Goal: Task Accomplishment & Management: Complete application form

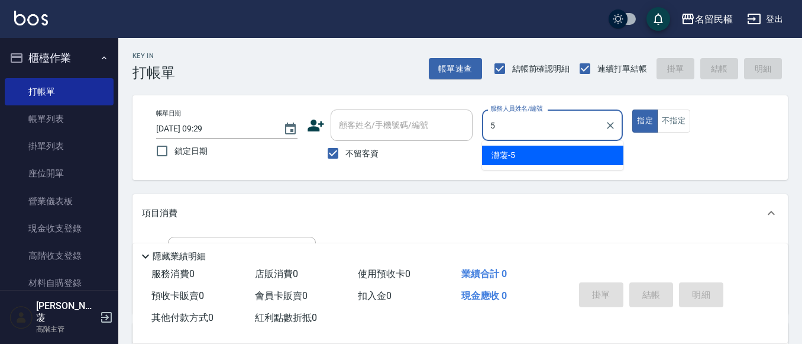
type input "瀞蓤-5"
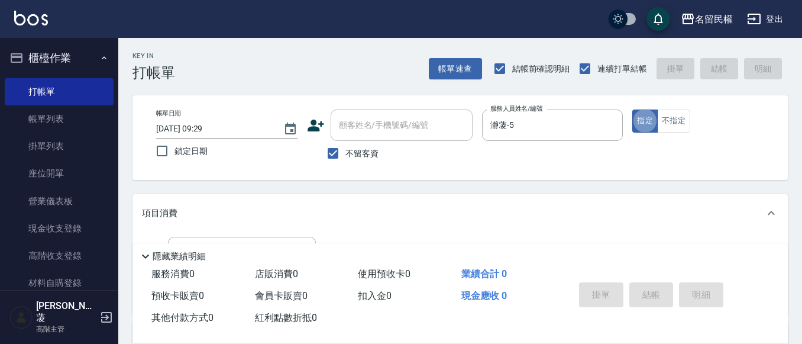
type button "true"
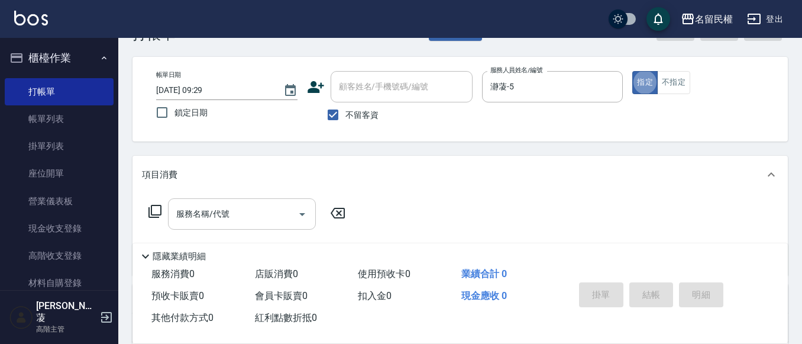
scroll to position [59, 0]
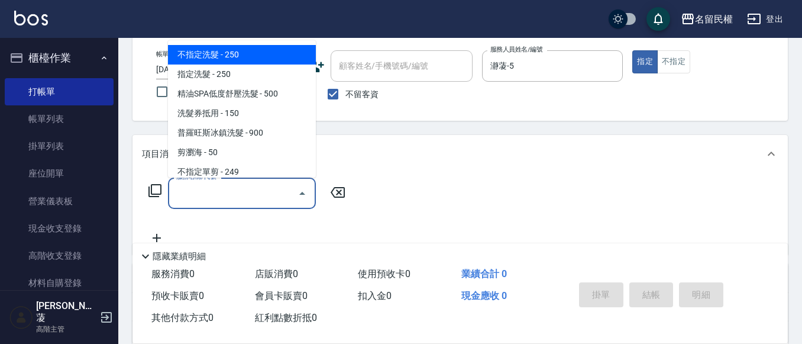
click at [242, 195] on input "服務名稱/代號" at bounding box center [233, 193] width 120 height 21
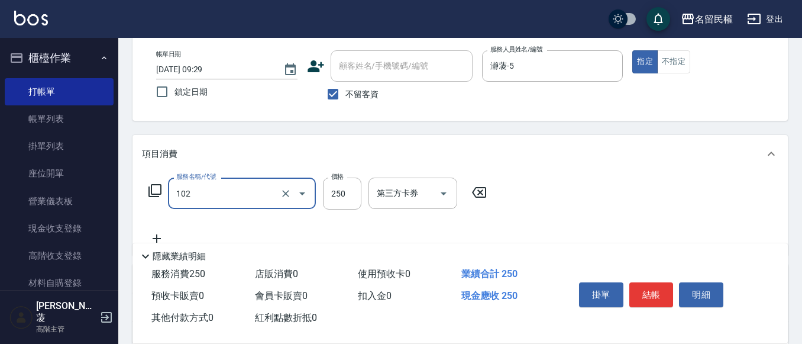
type input "指定洗髮(102)"
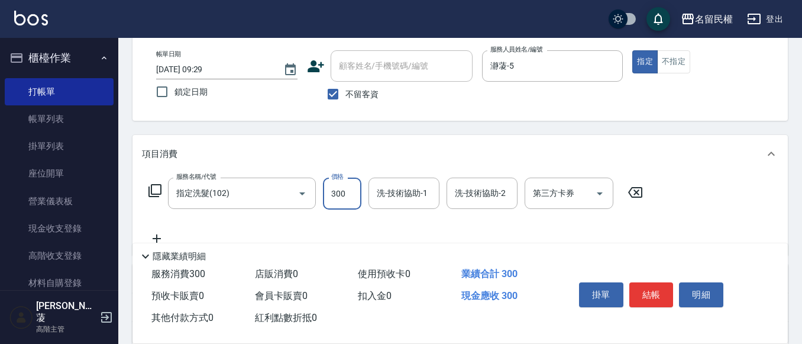
type input "300"
click at [396, 198] on input "洗-技術協助-1" at bounding box center [404, 193] width 60 height 21
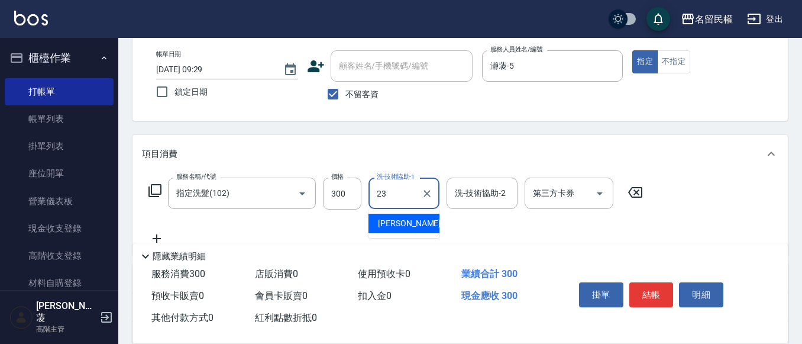
type input "[PERSON_NAME]-23"
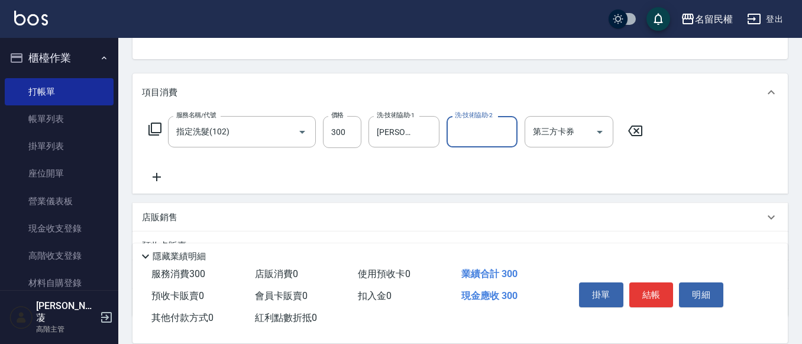
scroll to position [178, 0]
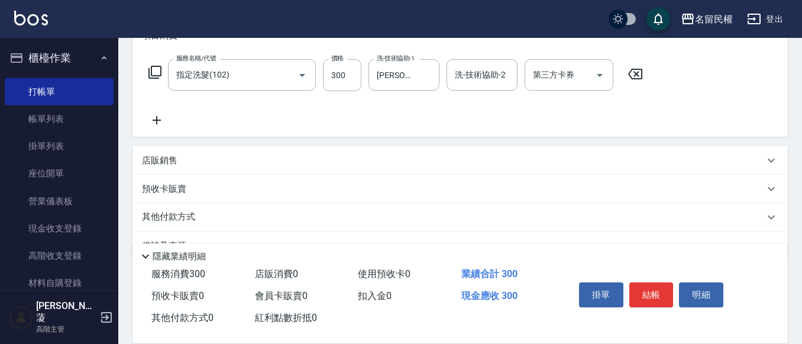
click at [166, 124] on icon at bounding box center [157, 120] width 30 height 14
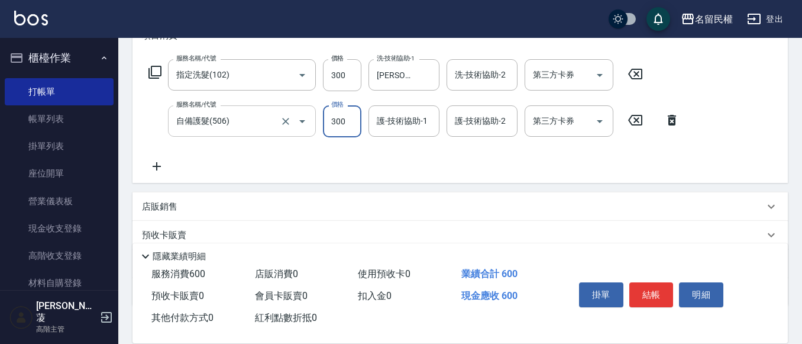
click at [239, 124] on input "自備護髮(506)" at bounding box center [225, 121] width 104 height 21
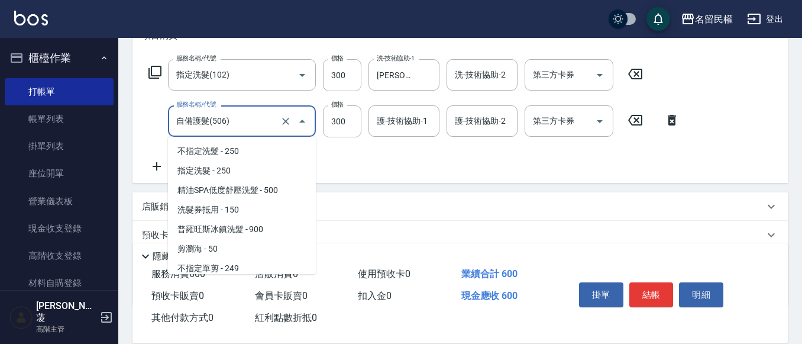
click at [239, 124] on input "自備護髮(506)" at bounding box center [225, 121] width 104 height 21
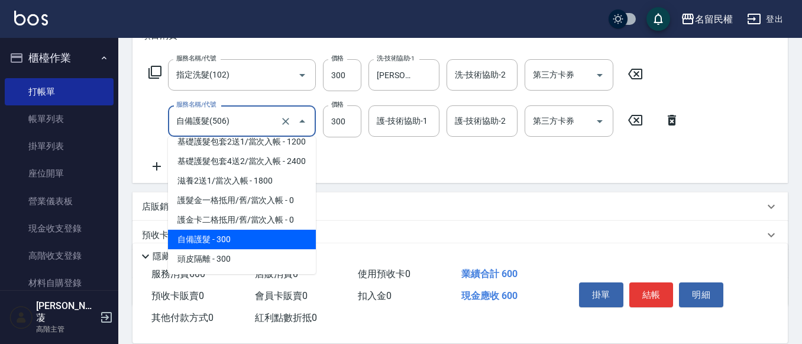
click at [239, 124] on input "自備護髮(506)" at bounding box center [225, 121] width 104 height 21
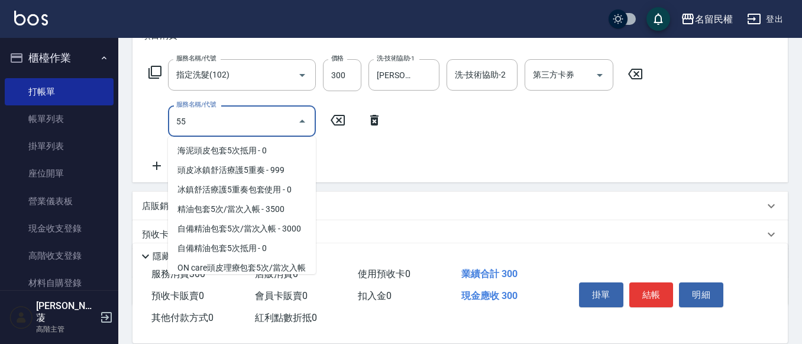
scroll to position [0, 0]
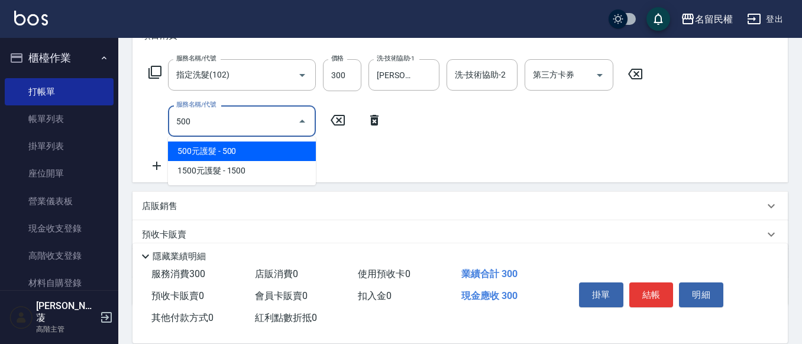
click at [248, 151] on span "500元護髮 - 500" at bounding box center [242, 151] width 148 height 20
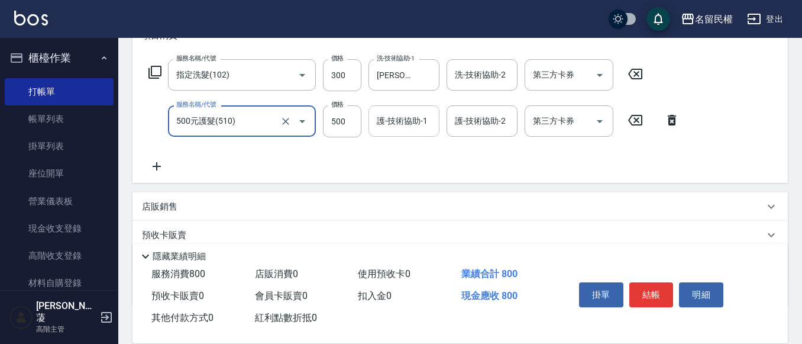
type input "500元護髮(510)"
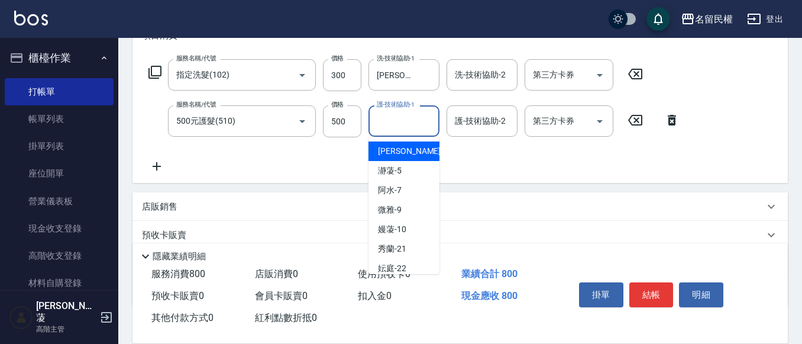
click at [397, 130] on input "護-技術協助-1" at bounding box center [404, 121] width 60 height 21
type input "[PERSON_NAME]-23"
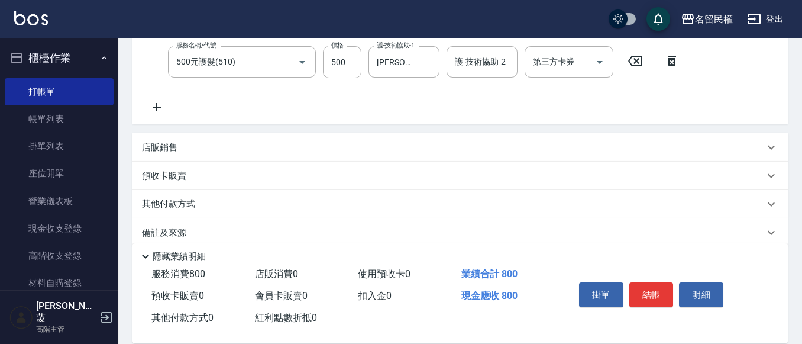
click at [150, 109] on icon at bounding box center [157, 107] width 30 height 14
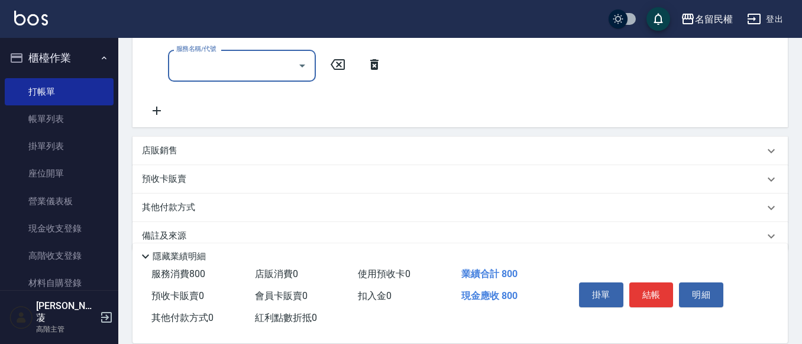
scroll to position [296, 0]
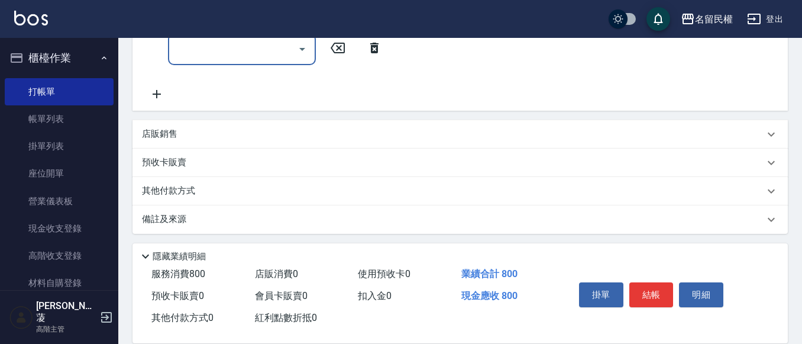
click at [183, 136] on div "店販銷售" at bounding box center [453, 134] width 623 height 12
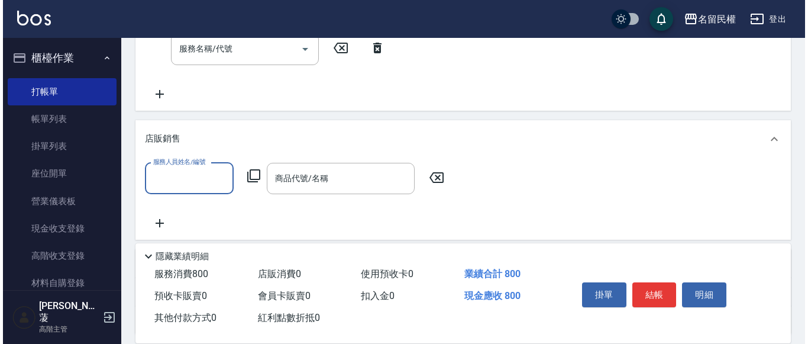
scroll to position [0, 0]
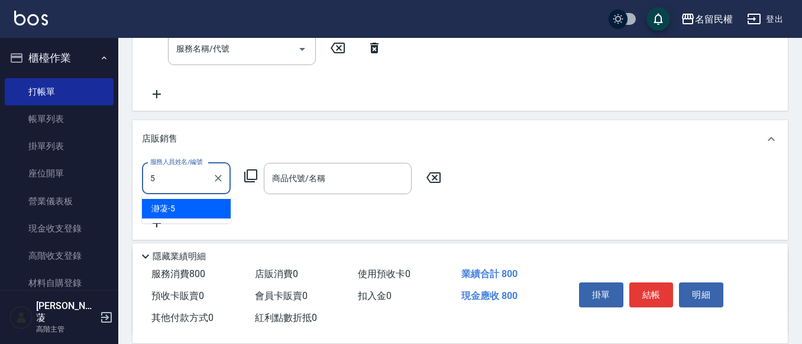
type input "瀞蓤-5"
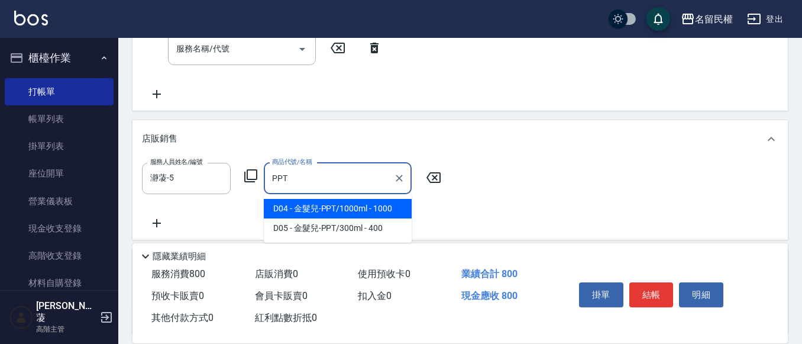
click at [353, 207] on span "D04 - 金髮兒-PPT/1000ml - 1000" at bounding box center [338, 209] width 148 height 20
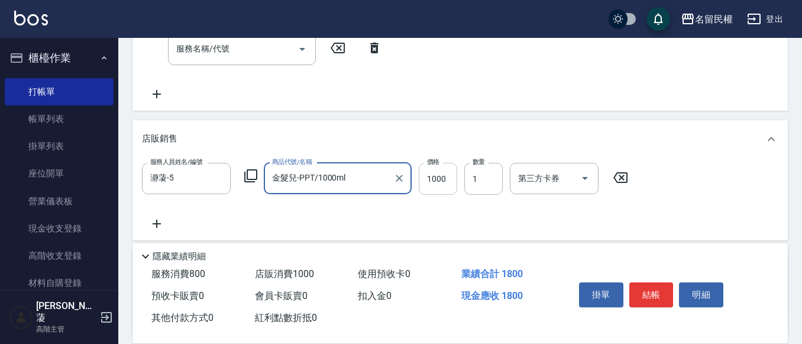
type input "金髮兒-PPT/1000ml"
click at [430, 178] on input "1000" at bounding box center [438, 179] width 38 height 32
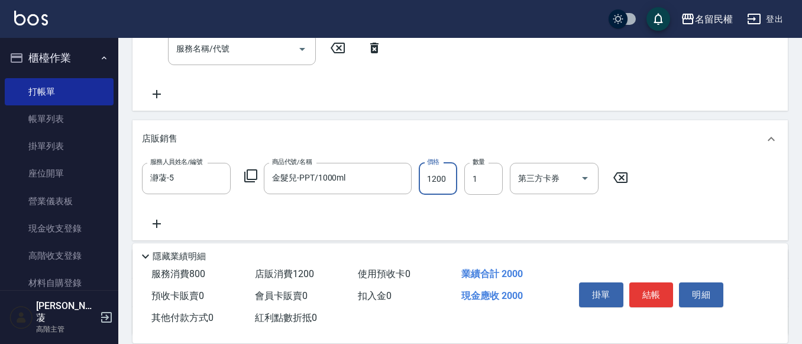
type input "1200"
click at [650, 286] on button "結帳" at bounding box center [652, 294] width 44 height 25
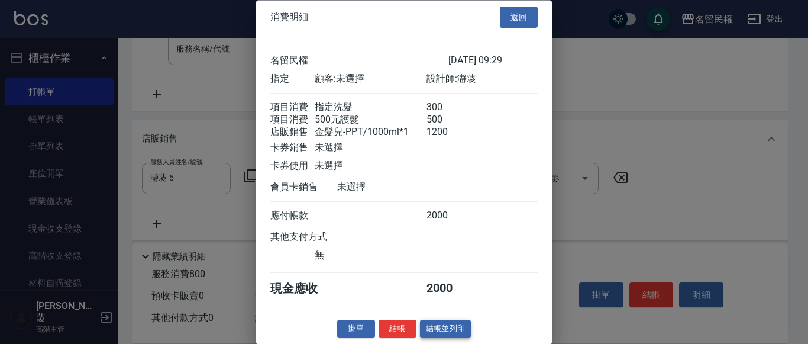
scroll to position [24, 0]
click at [408, 322] on button "結帳" at bounding box center [398, 329] width 38 height 18
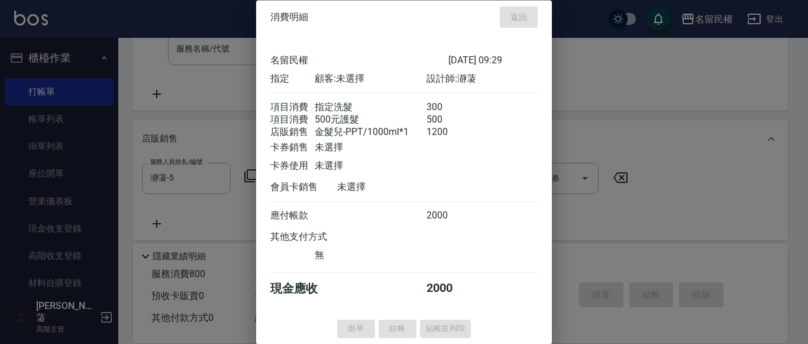
type input "[DATE] 10:03"
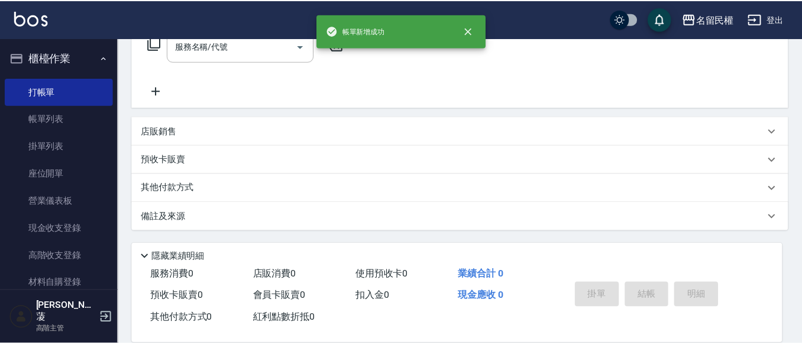
scroll to position [0, 0]
